Goal: Information Seeking & Learning: Find specific fact

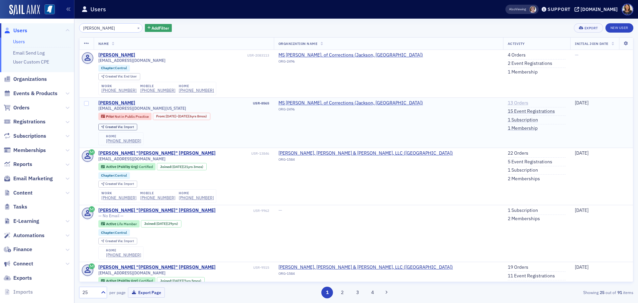
type input "[PERSON_NAME]"
click at [508, 103] on link "13 Orders" at bounding box center [518, 103] width 21 height 6
click at [136, 28] on button "×" at bounding box center [139, 28] width 6 height 6
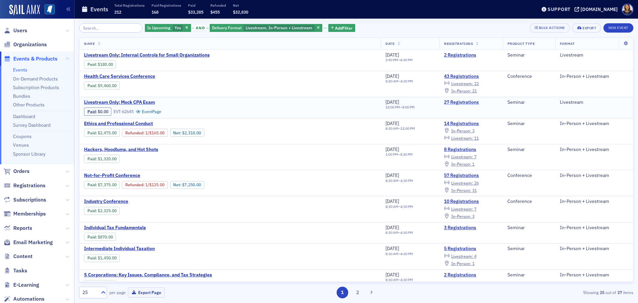
click at [461, 101] on link "27 Registrations" at bounding box center [471, 102] width 54 height 6
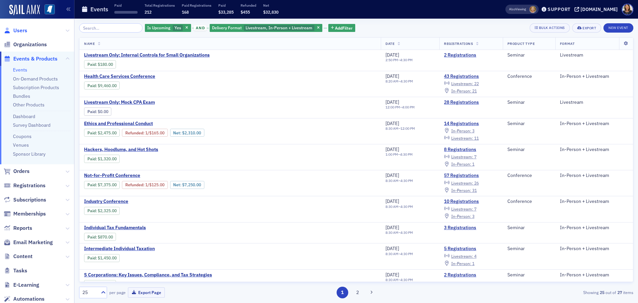
click at [20, 29] on span "Users" at bounding box center [20, 30] width 14 height 7
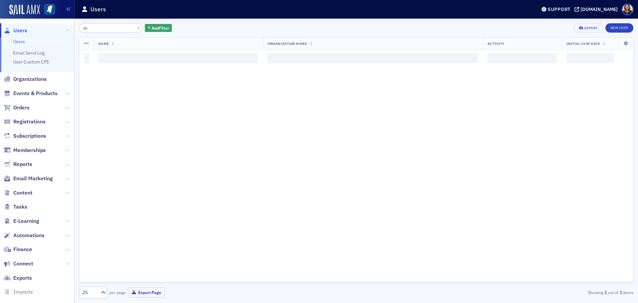
type input "s"
